Goal: Find contact information: Find contact information

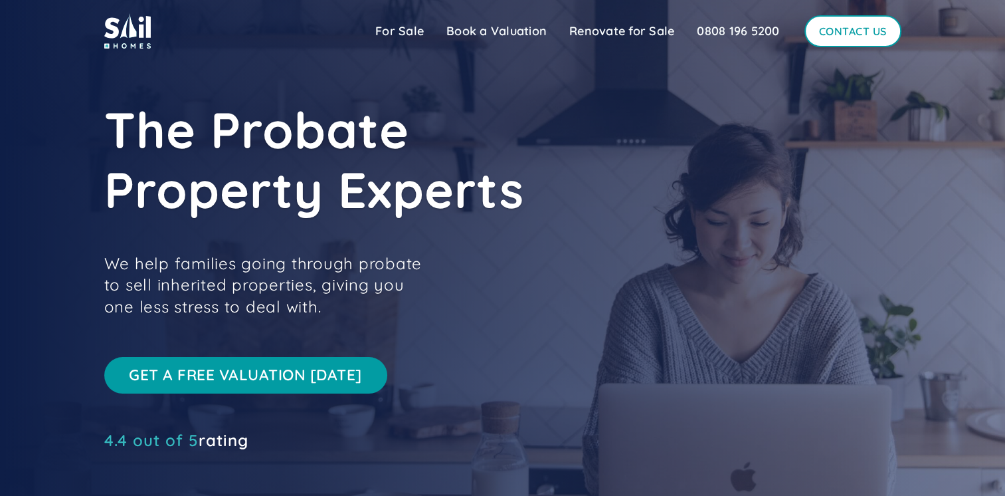
click at [848, 33] on link "Contact Us" at bounding box center [852, 31] width 97 height 32
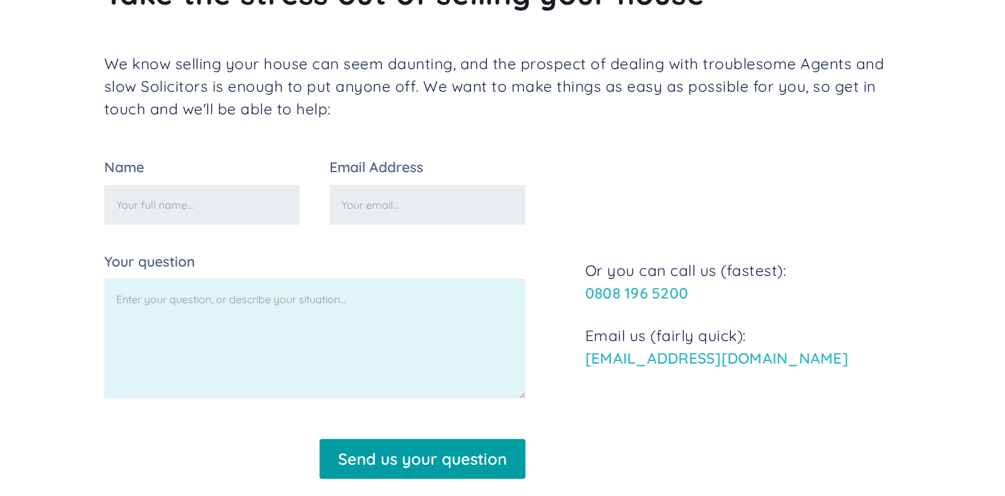
scroll to position [591, 0]
